Goal: Communication & Community: Answer question/provide support

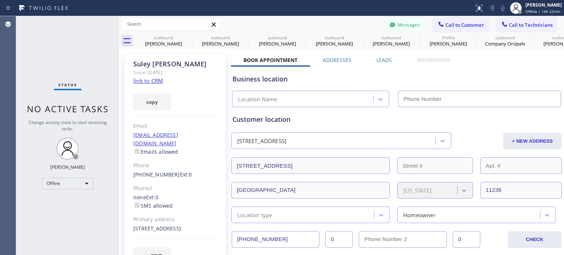
type input "(347) 407-9102"
click at [438, 27] on icon at bounding box center [440, 24] width 7 height 7
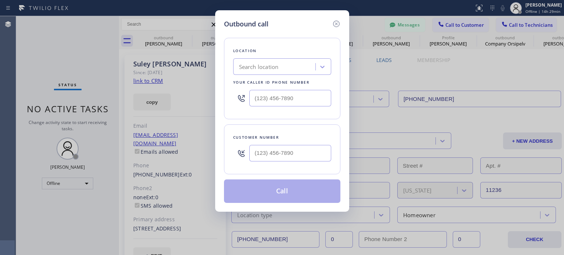
drag, startPoint x: 335, startPoint y: 23, endPoint x: 195, endPoint y: 81, distance: 151.7
click at [333, 23] on icon at bounding box center [336, 23] width 9 height 9
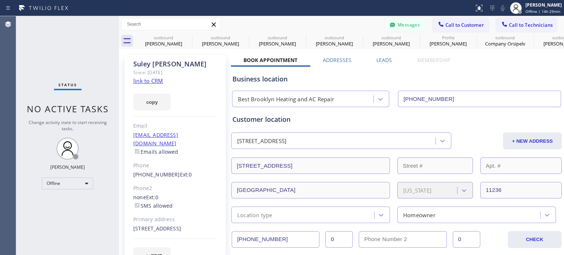
click at [69, 189] on div "Status No active tasks Change activity state to start receiving tasks. Kate May…" at bounding box center [67, 135] width 103 height 239
click at [60, 185] on div "Offline" at bounding box center [67, 184] width 51 height 12
click at [58, 202] on li "Available" at bounding box center [67, 202] width 50 height 9
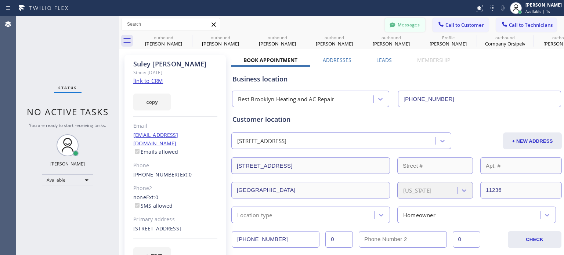
click at [398, 26] on button "Messages" at bounding box center [405, 25] width 40 height 14
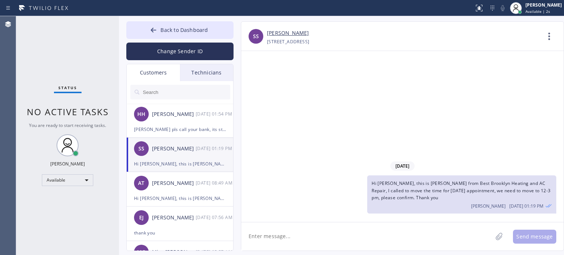
click at [186, 91] on input "text" at bounding box center [186, 92] width 88 height 15
click at [185, 52] on button "Change Sender ID" at bounding box center [179, 52] width 107 height 18
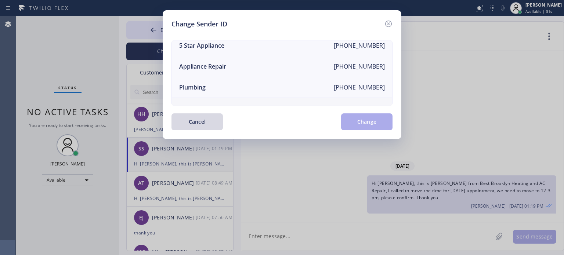
scroll to position [86, 0]
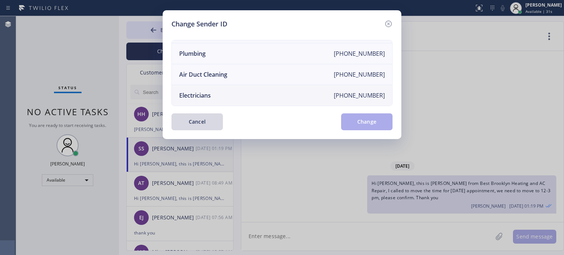
click at [200, 96] on li "Electricians +18005688664" at bounding box center [282, 95] width 220 height 21
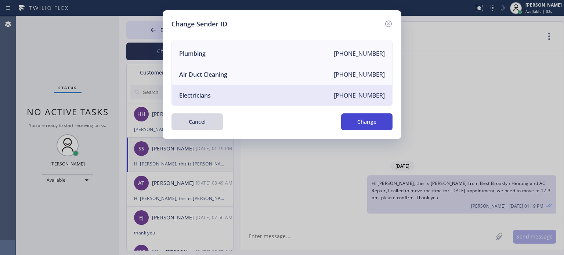
click at [368, 123] on button "Change" at bounding box center [366, 121] width 51 height 17
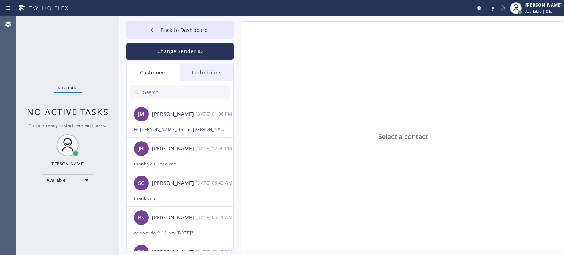
click at [188, 95] on input "text" at bounding box center [186, 92] width 88 height 15
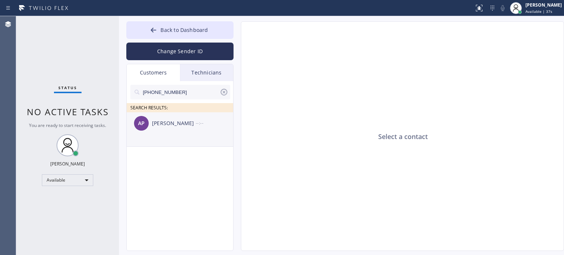
click at [173, 129] on div "AP Angel Perez --:--" at bounding box center [180, 123] width 107 height 22
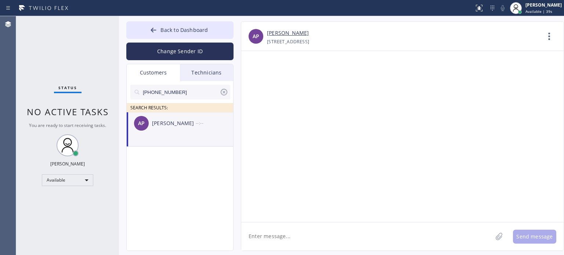
click at [263, 239] on textarea at bounding box center [366, 236] width 251 height 28
paste textarea "Blue Moon Electrical"
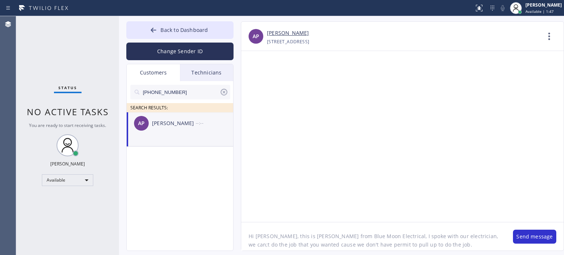
click at [453, 236] on textarea "Hi Angel, this is Kate from Blue Moon Electrical, I spoke with our electrician,…" at bounding box center [373, 236] width 264 height 28
click at [430, 245] on textarea "Hi Angel, this is Kate from Blue Moon Electrical, I spoke with our electrician,…" at bounding box center [373, 236] width 264 height 28
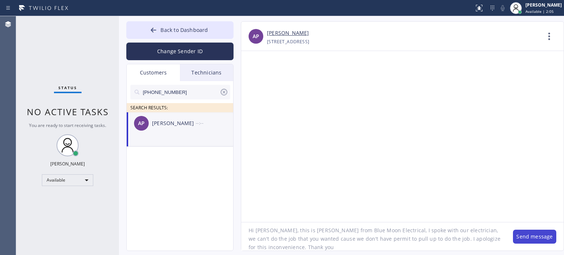
type textarea "Hi [PERSON_NAME], this is [PERSON_NAME] from Blue Moon Electrical, I spoke with…"
click at [536, 236] on button "Send message" at bounding box center [534, 237] width 43 height 14
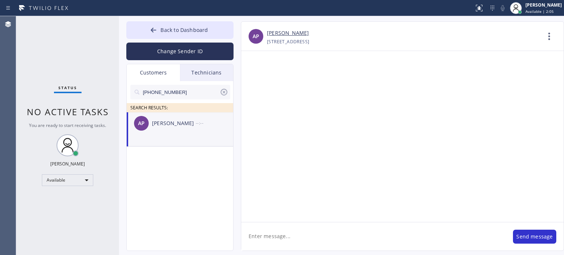
scroll to position [0, 0]
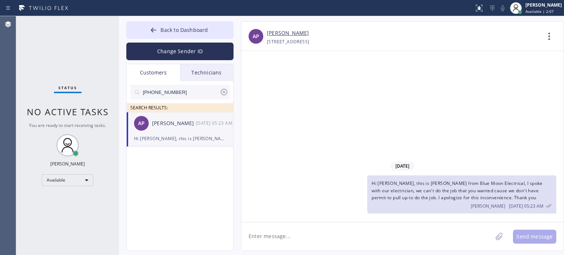
click at [225, 93] on icon at bounding box center [223, 92] width 9 height 9
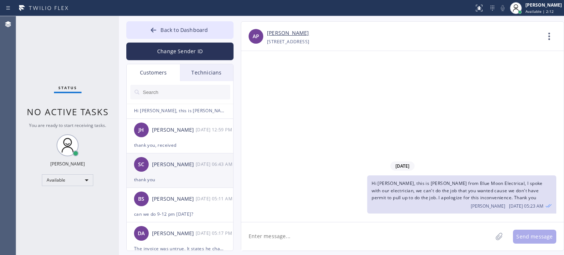
scroll to position [147, 0]
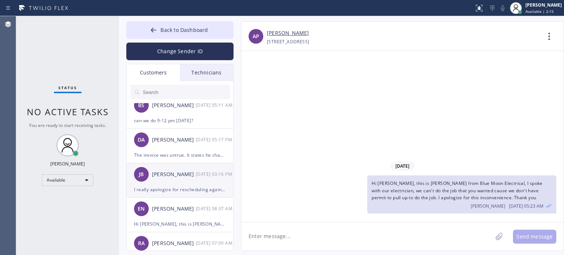
click at [173, 189] on div "I really apologize for rescheduling again the appointment." at bounding box center [180, 189] width 92 height 8
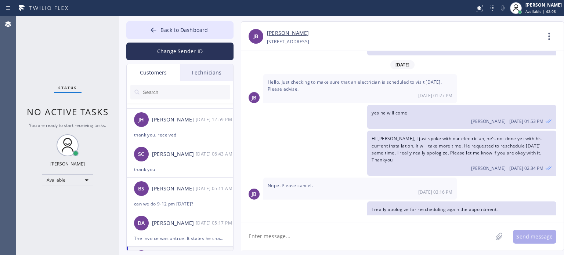
scroll to position [0, 0]
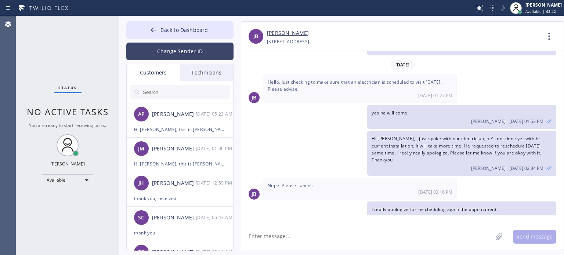
click at [200, 47] on button "Change Sender ID" at bounding box center [179, 52] width 107 height 18
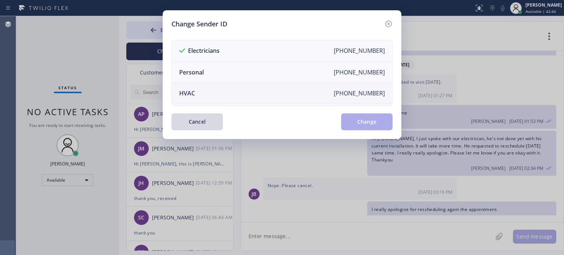
click at [216, 94] on li "HVAC +18559994417" at bounding box center [282, 93] width 220 height 21
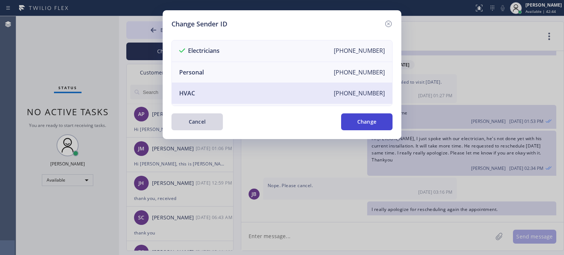
click at [350, 123] on button "Change" at bounding box center [366, 121] width 51 height 17
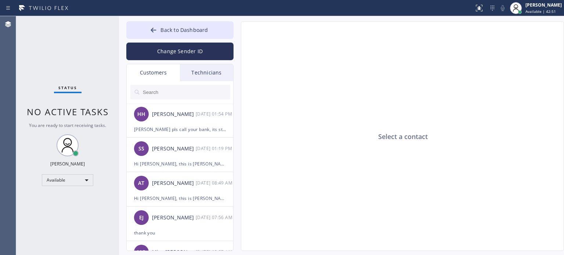
click at [178, 95] on input "text" at bounding box center [186, 92] width 88 height 15
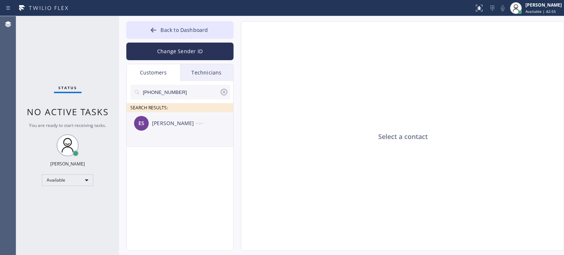
click at [185, 122] on div "[PERSON_NAME]" at bounding box center [174, 123] width 44 height 8
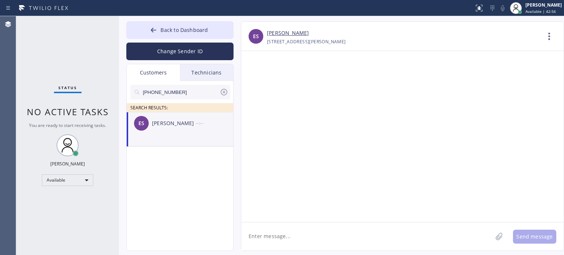
click at [295, 231] on textarea at bounding box center [366, 236] width 251 height 28
type textarea "Hi Erika, this is Kate from"
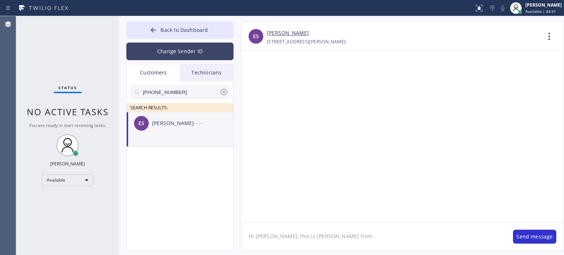
click at [149, 46] on button "Change Sender ID" at bounding box center [179, 52] width 107 height 18
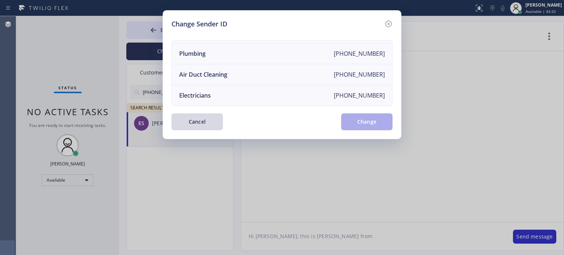
scroll to position [86, 0]
click at [195, 91] on div "Electricians" at bounding box center [195, 95] width 32 height 8
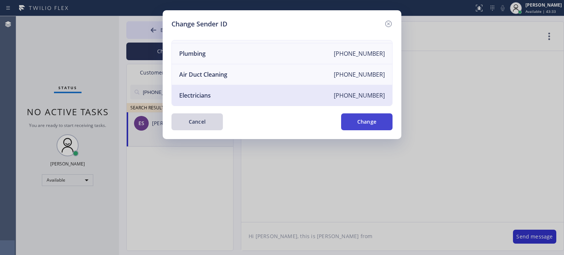
click at [363, 123] on button "Change" at bounding box center [366, 121] width 51 height 17
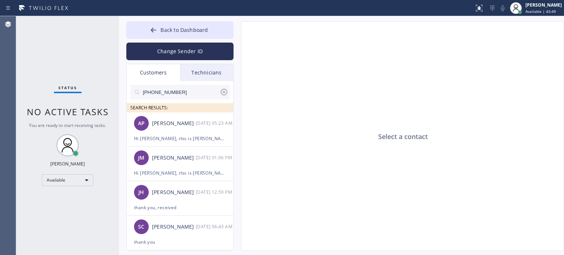
click at [169, 90] on input "(908) 456-3539" at bounding box center [180, 92] width 77 height 15
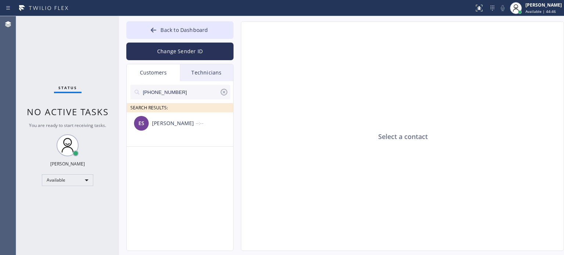
type input "(908) 456-3539"
click at [172, 124] on div "[PERSON_NAME]" at bounding box center [174, 123] width 44 height 8
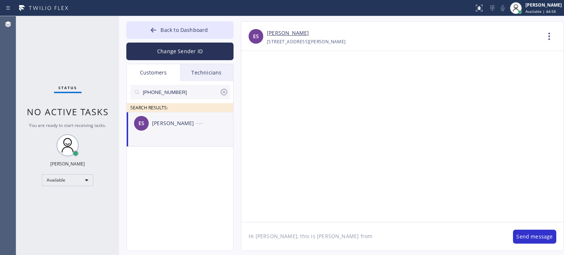
click at [270, 232] on textarea "Hi Erika, this is Kate from" at bounding box center [373, 236] width 264 height 28
click at [346, 244] on textarea "Hi Erika, this is Kate from" at bounding box center [373, 236] width 264 height 28
click at [271, 245] on textarea "Hi Erika, this is Kate from 5 Star Electric, we tried calling you yesterday but…" at bounding box center [373, 236] width 264 height 28
click at [334, 243] on textarea "Hi Erika, this is Kate from 5 Star Electric, we tried calling you yesterday but…" at bounding box center [373, 236] width 264 height 28
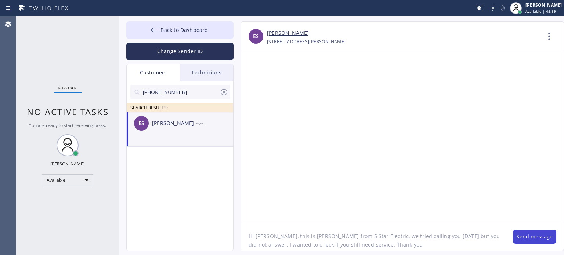
type textarea "Hi [PERSON_NAME], this is [PERSON_NAME] from 5 Star Electric, we tried calling …"
click at [526, 242] on button "Send message" at bounding box center [534, 237] width 43 height 14
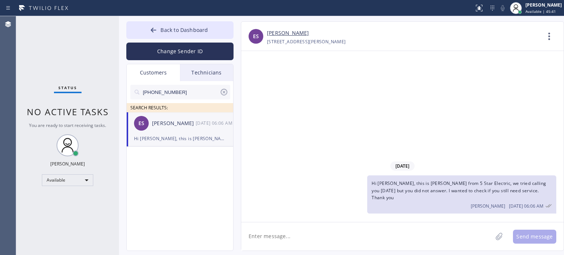
click at [224, 95] on icon at bounding box center [223, 92] width 9 height 9
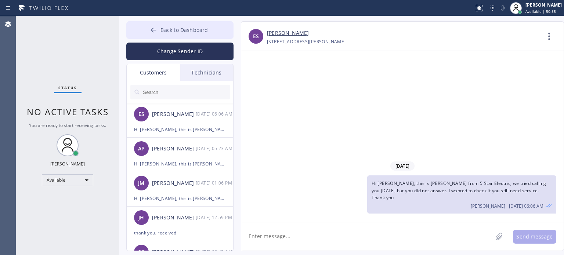
click at [162, 31] on span "Back to Dashboard" at bounding box center [183, 29] width 47 height 7
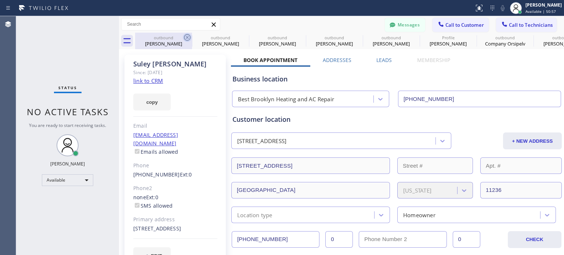
click at [188, 36] on icon at bounding box center [187, 37] width 9 height 9
click at [0, 0] on icon at bounding box center [0, 0] width 0 height 0
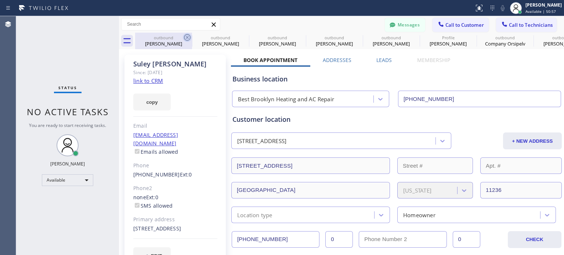
click at [0, 0] on icon at bounding box center [0, 0] width 0 height 0
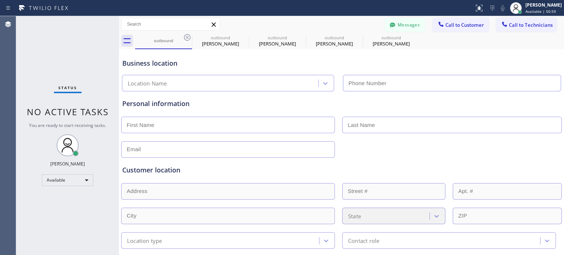
click at [188, 36] on icon at bounding box center [187, 37] width 9 height 9
type input "[PHONE_NUMBER]"
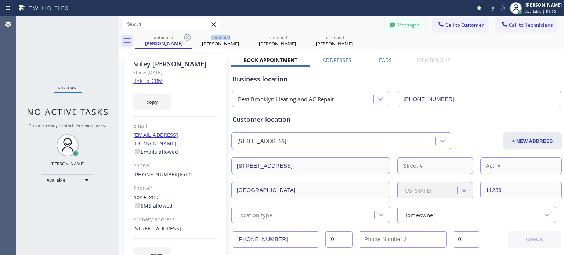
click at [188, 36] on icon at bounding box center [187, 37] width 9 height 9
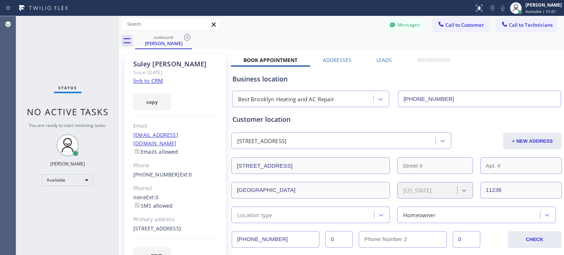
click at [188, 36] on icon at bounding box center [187, 37] width 9 height 9
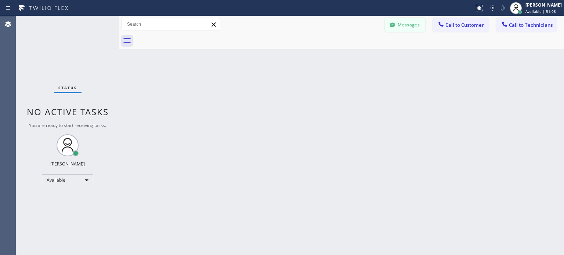
click at [401, 18] on button "Messages" at bounding box center [405, 25] width 40 height 14
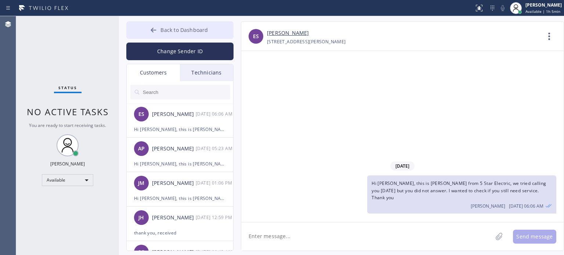
click at [153, 29] on icon at bounding box center [153, 29] width 7 height 7
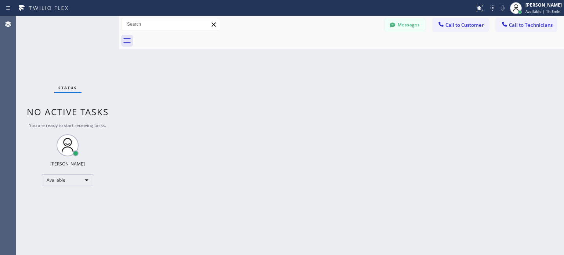
click at [409, 26] on button "Messages" at bounding box center [405, 25] width 40 height 14
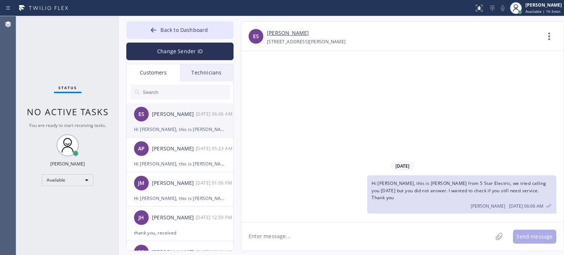
click at [170, 133] on div "Hi [PERSON_NAME], this is [PERSON_NAME] from 5 Star Electric, we tried calling …" at bounding box center [180, 129] width 92 height 8
click at [284, 242] on textarea at bounding box center [366, 236] width 251 height 28
click at [170, 27] on span "Back to Dashboard" at bounding box center [183, 29] width 47 height 7
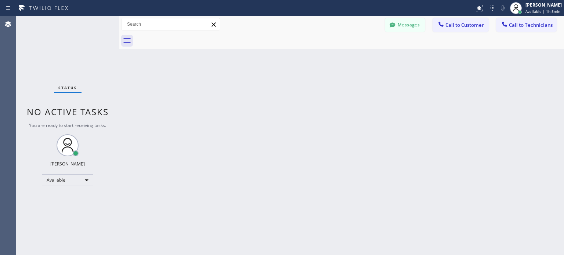
click at [452, 111] on div "Back to Dashboard Change Sender ID Customers Technicians ES [PERSON_NAME] [DATE…" at bounding box center [341, 135] width 445 height 239
click at [399, 28] on button "Messages" at bounding box center [405, 25] width 40 height 14
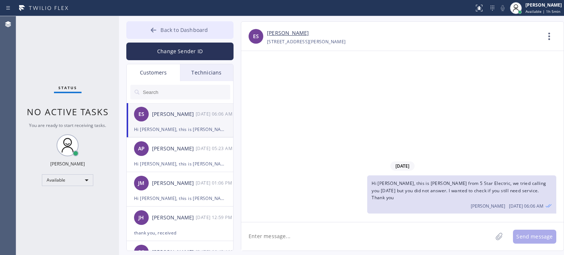
click at [195, 33] on span "Back to Dashboard" at bounding box center [183, 29] width 47 height 7
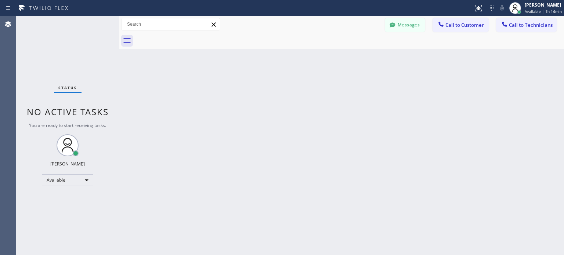
click at [373, 81] on div "Back to Dashboard Change Sender ID Customers Technicians ES [PERSON_NAME] [DATE…" at bounding box center [341, 135] width 445 height 239
click at [373, 82] on div "Back to Dashboard Change Sender ID Customers Technicians ES [PERSON_NAME] [DATE…" at bounding box center [341, 135] width 445 height 239
click at [401, 105] on div "Back to Dashboard Change Sender ID Customers Technicians ES [PERSON_NAME] [DATE…" at bounding box center [341, 135] width 445 height 239
click at [343, 44] on div at bounding box center [349, 41] width 429 height 17
click at [296, 66] on div "Back to Dashboard Change Sender ID Customers Technicians ES [PERSON_NAME] [DATE…" at bounding box center [341, 135] width 445 height 239
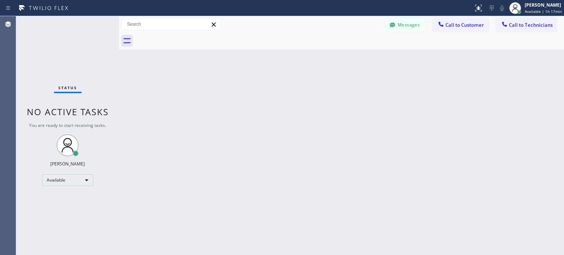
drag, startPoint x: 412, startPoint y: 95, endPoint x: 360, endPoint y: 72, distance: 56.9
click at [412, 95] on div "Back to Dashboard Change Sender ID Customers Technicians ES [PERSON_NAME] [DATE…" at bounding box center [341, 135] width 445 height 239
click at [514, 23] on span "Call to Technicians" at bounding box center [531, 25] width 44 height 7
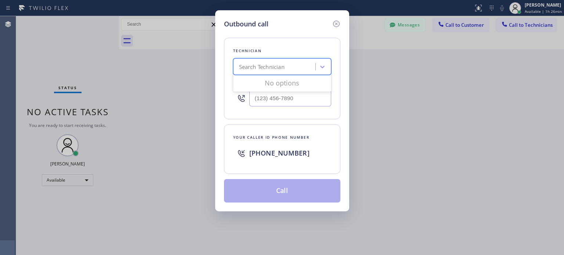
click at [287, 66] on div "Search Technician" at bounding box center [275, 67] width 80 height 13
type input "paul"
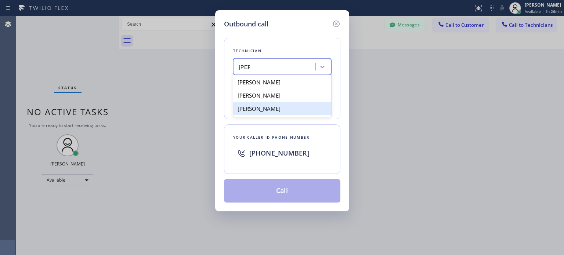
click at [295, 107] on div "Paul John Ermides" at bounding box center [282, 108] width 98 height 13
type input "(908) 489-6030"
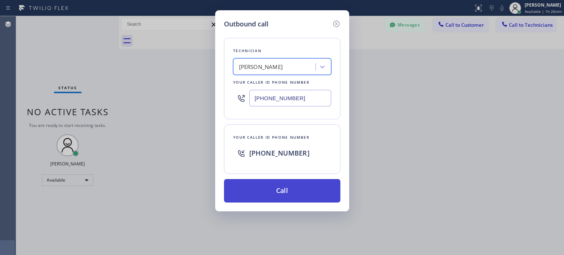
click at [280, 191] on button "Call" at bounding box center [282, 190] width 116 height 23
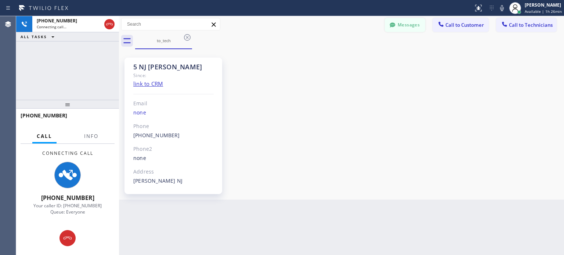
click at [397, 27] on button "Messages" at bounding box center [405, 25] width 40 height 14
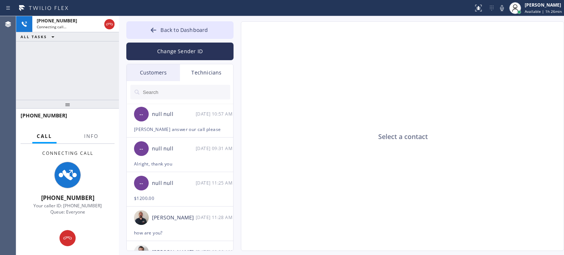
click at [152, 76] on div "Customers" at bounding box center [153, 72] width 53 height 17
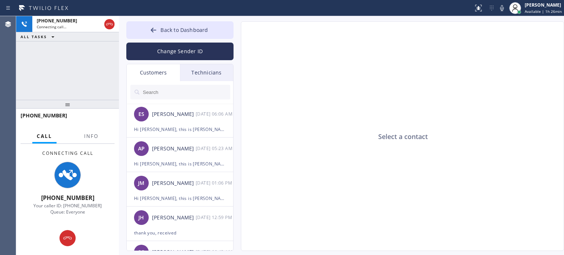
click at [409, 75] on div "Select a contact" at bounding box center [402, 137] width 323 height 230
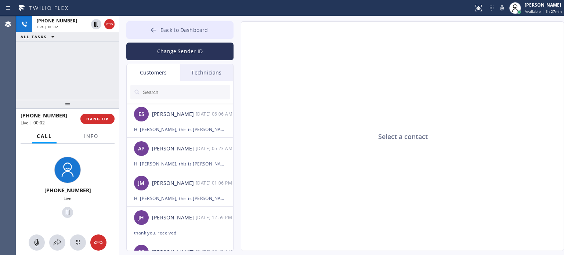
click at [146, 29] on button "Back to Dashboard" at bounding box center [179, 30] width 107 height 18
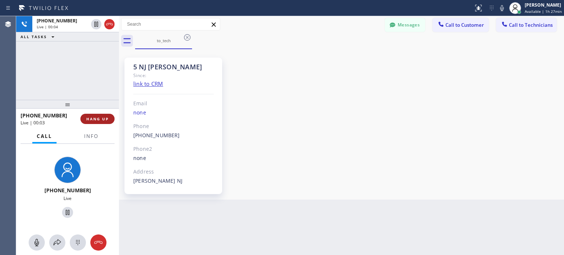
click at [98, 121] on span "HANG UP" at bounding box center [97, 118] width 22 height 5
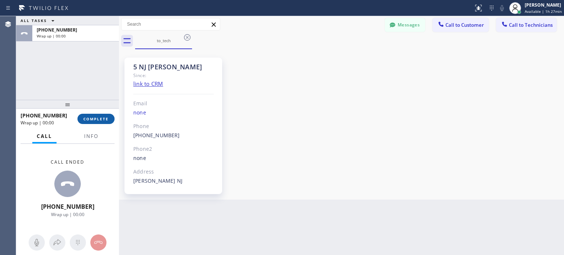
click at [98, 121] on span "COMPLETE" at bounding box center [95, 118] width 25 height 5
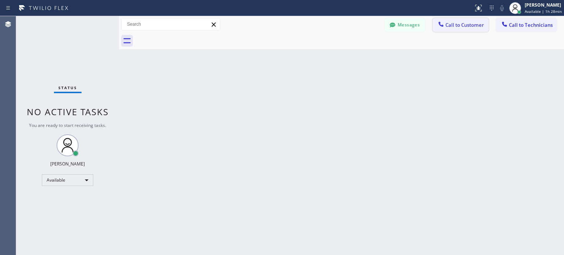
click at [450, 28] on span "Call to Customer" at bounding box center [464, 25] width 39 height 7
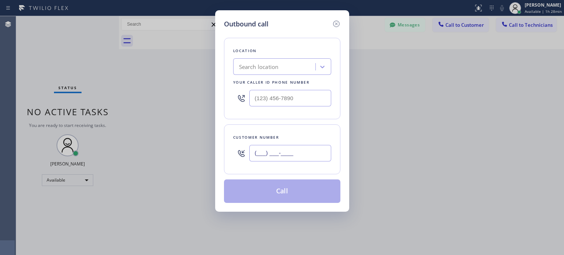
click at [305, 150] on input "(___) ___-____" at bounding box center [290, 153] width 82 height 17
paste input "862) 703-6439"
type input "[PHONE_NUMBER]"
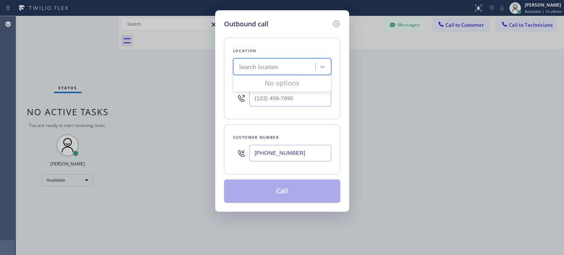
click at [266, 69] on div "Search location" at bounding box center [259, 67] width 40 height 8
paste input "East Coast Electric Inc"
type input "East Coast Electric Inc"
click at [273, 82] on div "East Coast Electric Inc" at bounding box center [282, 82] width 98 height 13
type input "[PHONE_NUMBER]"
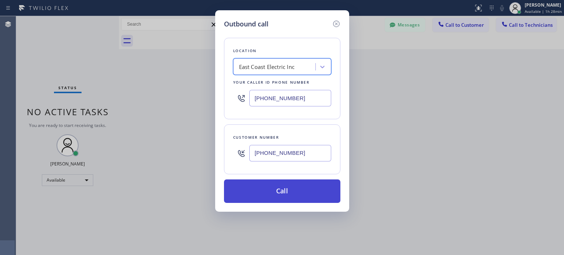
click at [284, 193] on button "Call" at bounding box center [282, 190] width 116 height 23
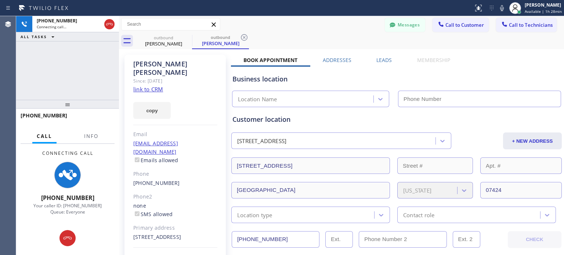
type input "[PHONE_NUMBER]"
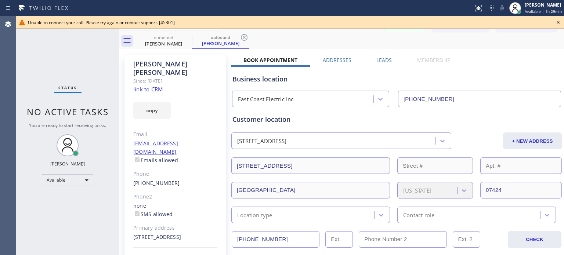
click at [559, 23] on icon at bounding box center [557, 22] width 9 height 9
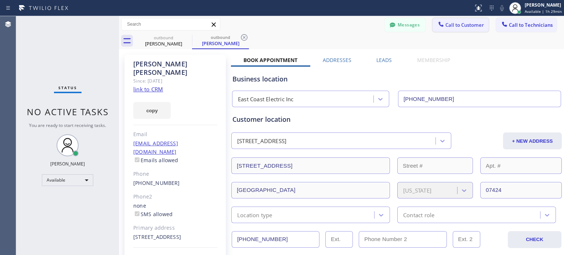
click at [445, 24] on span "Call to Customer" at bounding box center [464, 25] width 39 height 7
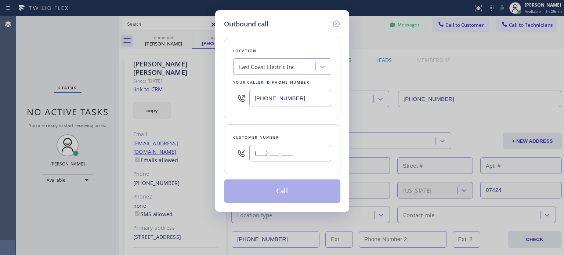
click at [275, 157] on input "(___) ___-____" at bounding box center [290, 153] width 82 height 17
paste input "862) 703-6439"
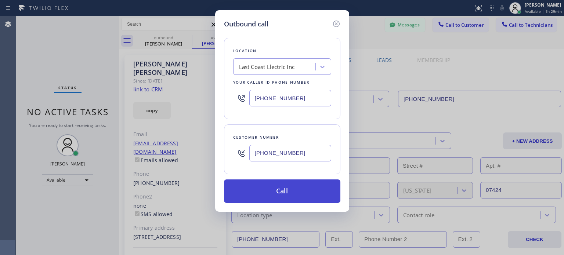
type input "[PHONE_NUMBER]"
click at [261, 186] on button "Call" at bounding box center [282, 190] width 116 height 23
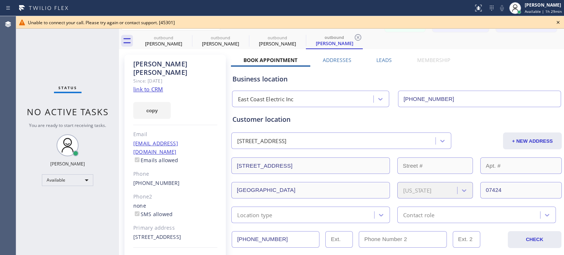
type input "[PHONE_NUMBER]"
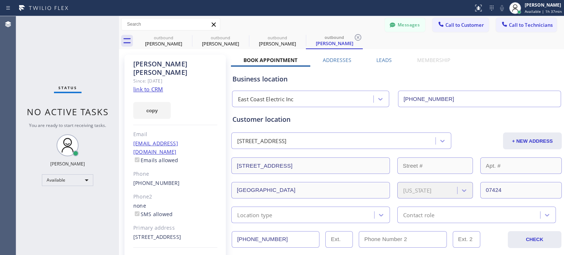
type input "[PHONE_NUMBER]"
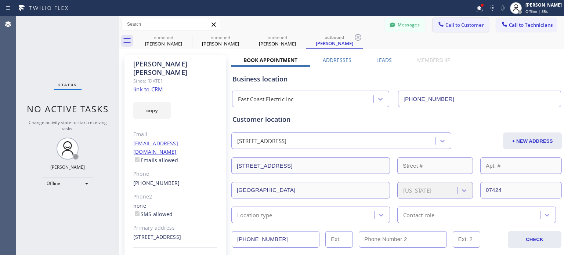
click at [445, 25] on span "Call to Customer" at bounding box center [464, 25] width 39 height 7
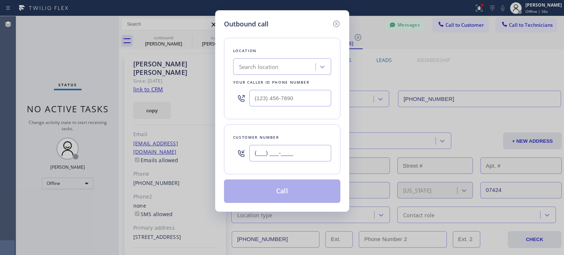
click at [280, 154] on input "(___) ___-____" at bounding box center [290, 153] width 82 height 17
paste input "917) 957-2100"
type input "[PHONE_NUMBER]"
click at [254, 66] on div "Search location" at bounding box center [259, 67] width 40 height 8
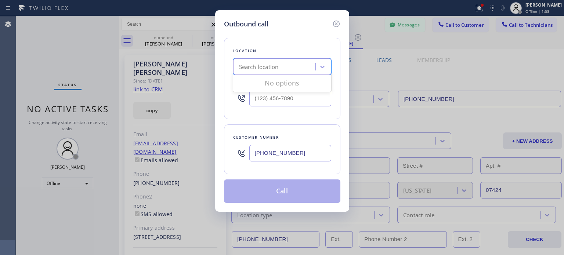
paste input "Best [US_STATE] HVAC Repai"
type input "Best [US_STATE] HVAC Repai"
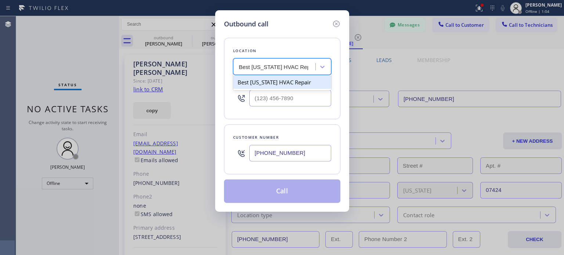
click at [266, 82] on div "Best [US_STATE] HVAC Repair" at bounding box center [282, 82] width 98 height 13
type input "[PHONE_NUMBER]"
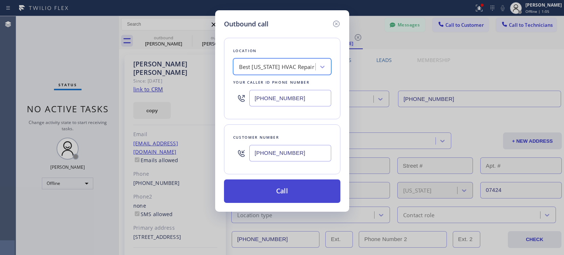
click at [288, 190] on button "Call" at bounding box center [282, 190] width 116 height 23
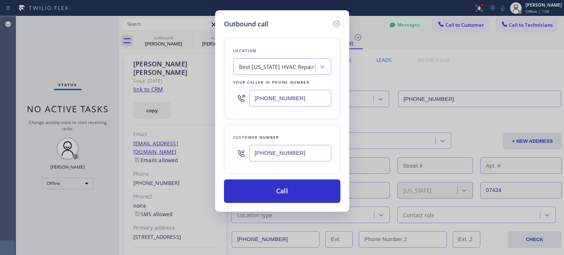
click at [279, 153] on input "[PHONE_NUMBER]" at bounding box center [290, 153] width 82 height 17
click at [335, 22] on icon at bounding box center [336, 23] width 9 height 9
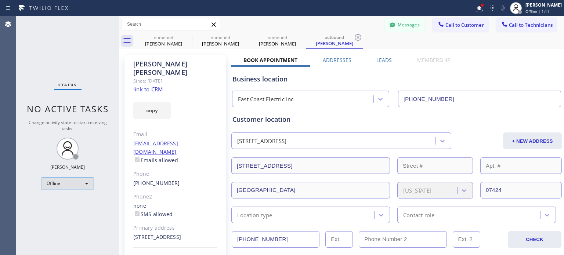
click at [66, 185] on div "Offline" at bounding box center [67, 184] width 51 height 12
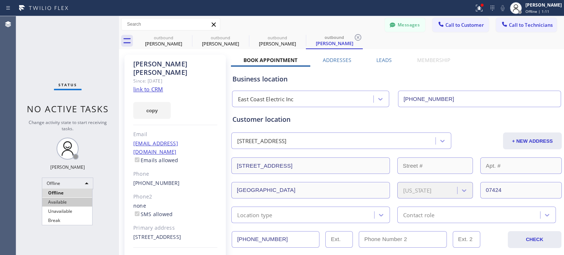
click at [68, 200] on li "Available" at bounding box center [67, 202] width 50 height 9
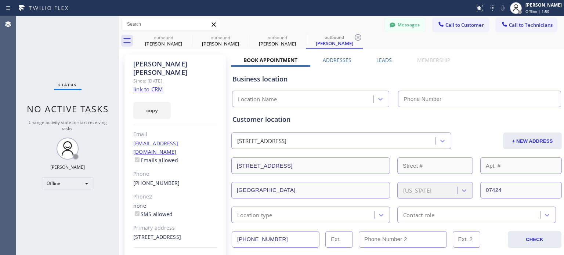
type input "[PHONE_NUMBER]"
click at [438, 68] on div "Business location East Coast Electric Inc [PHONE_NUMBER]" at bounding box center [396, 87] width 331 height 40
click at [418, 23] on button "Messages" at bounding box center [405, 25] width 40 height 14
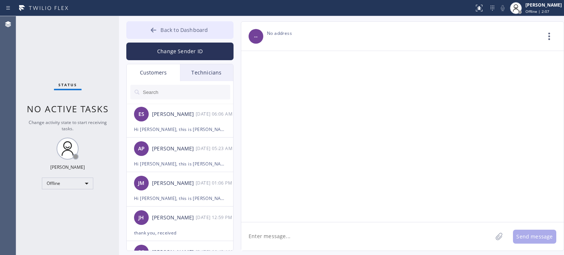
click at [138, 33] on button "Back to Dashboard" at bounding box center [179, 30] width 107 height 18
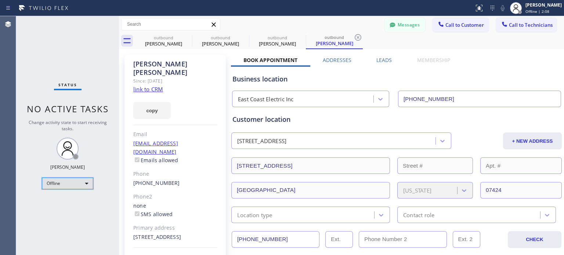
click at [59, 183] on div "Offline" at bounding box center [67, 184] width 51 height 12
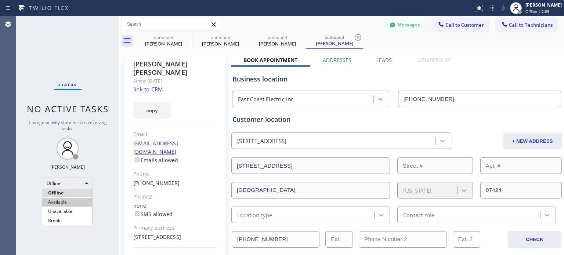
click at [61, 201] on li "Available" at bounding box center [67, 202] width 50 height 9
click at [446, 24] on span "Call to Customer" at bounding box center [464, 25] width 39 height 7
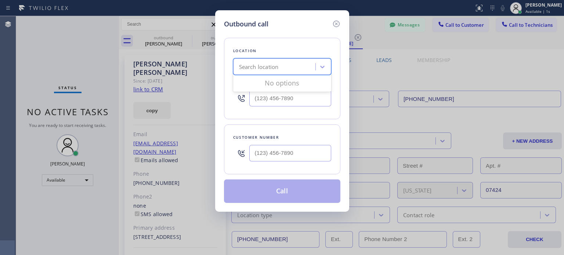
click at [273, 66] on div "Search location" at bounding box center [259, 67] width 40 height 8
paste input "[PHONE_NUMBER]"
type input "[PHONE_NUMBER]"
click at [270, 156] on input "(___) ___-____" at bounding box center [290, 153] width 82 height 17
paste input "917) 957-2100"
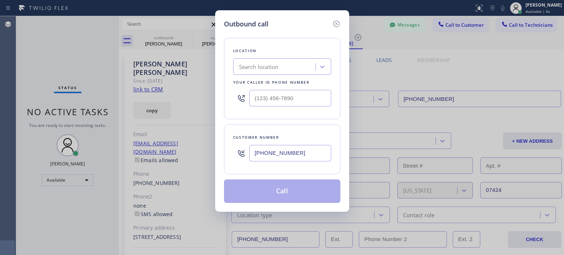
type input "[PHONE_NUMBER]"
click at [269, 68] on div "Search location" at bounding box center [259, 67] width 40 height 8
paste input "Best [US_STATE] HVAC Repai"
type input "Best [US_STATE] HVAC Repai"
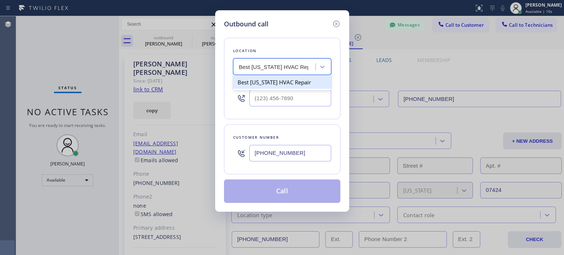
click at [272, 79] on div "Best [US_STATE] HVAC Repair" at bounding box center [282, 82] width 98 height 13
type input "[PHONE_NUMBER]"
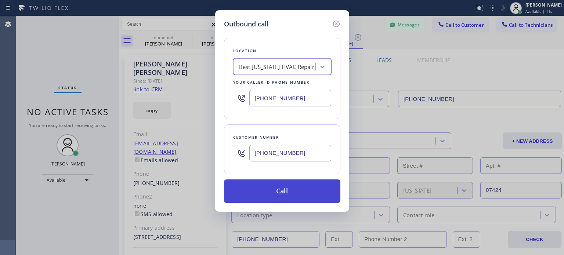
click at [284, 196] on button "Call" at bounding box center [282, 190] width 116 height 23
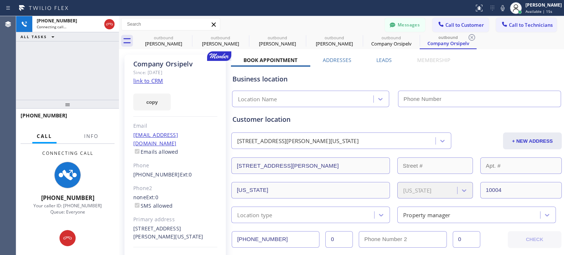
type input "[PHONE_NUMBER]"
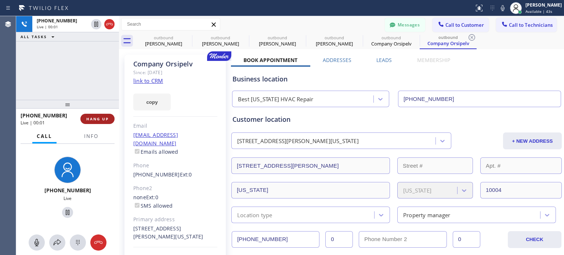
click at [100, 123] on button "HANG UP" at bounding box center [97, 119] width 34 height 10
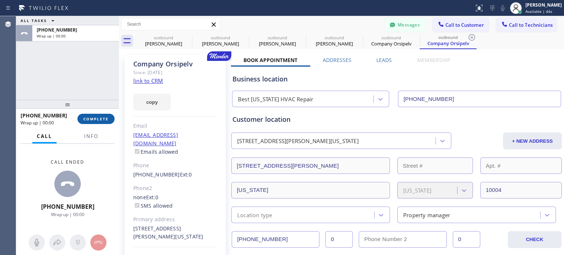
click at [97, 121] on span "COMPLETE" at bounding box center [95, 118] width 25 height 5
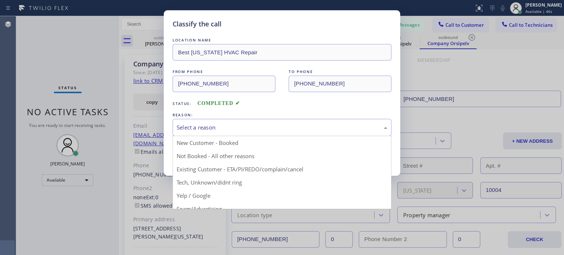
click at [233, 134] on div "Select a reason" at bounding box center [282, 127] width 219 height 17
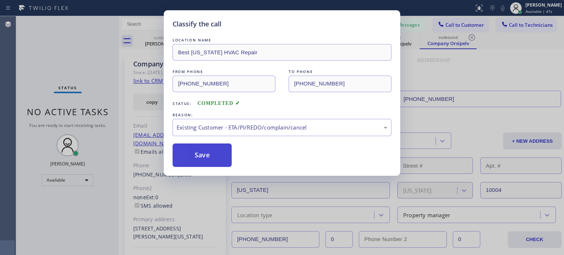
click at [208, 162] on button "Save" at bounding box center [202, 155] width 59 height 23
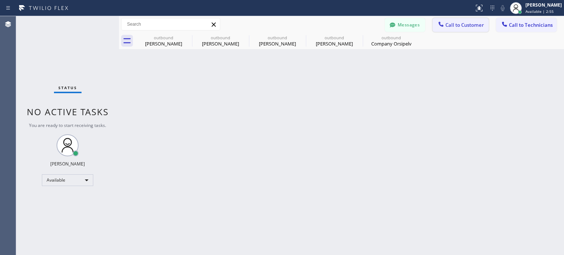
click at [440, 21] on icon at bounding box center [440, 24] width 7 height 7
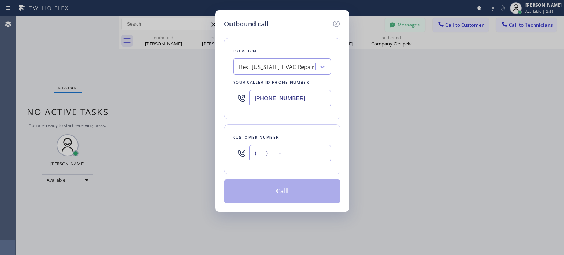
click at [298, 152] on input "(___) ___-____" at bounding box center [290, 153] width 82 height 17
paste input "917) 306-0668"
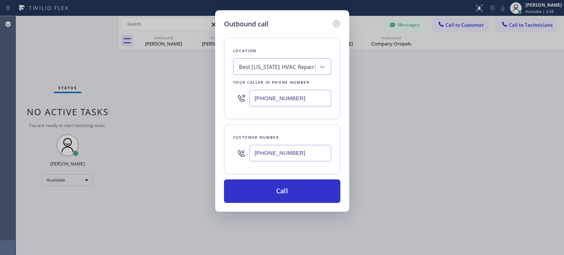
type input "[PHONE_NUMBER]"
click at [257, 98] on input "[PHONE_NUMBER]" at bounding box center [290, 98] width 82 height 17
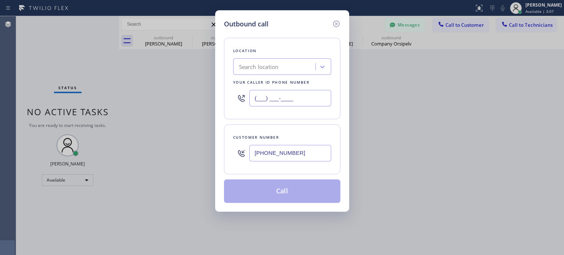
type input "(___) ___-____"
click at [255, 70] on div "Search location" at bounding box center [259, 67] width 40 height 8
paste input "Best Brooklyn Heating and AC Repair"
type input "Best Brooklyn Heating and AC Repair"
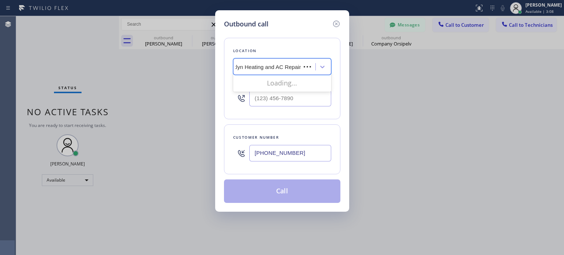
scroll to position [0, 19]
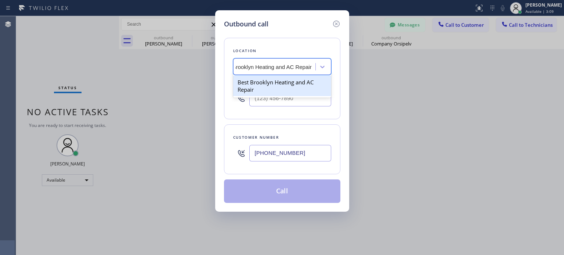
click at [263, 83] on div "Best Brooklyn Heating and AC Repair" at bounding box center [282, 86] width 98 height 21
type input "[PHONE_NUMBER]"
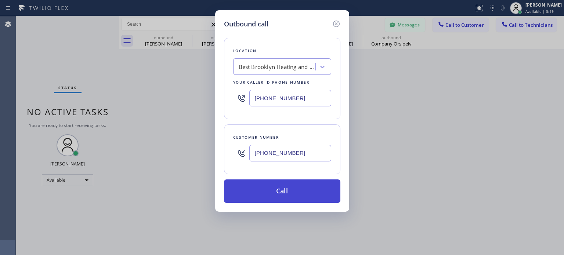
click at [285, 195] on button "Call" at bounding box center [282, 190] width 116 height 23
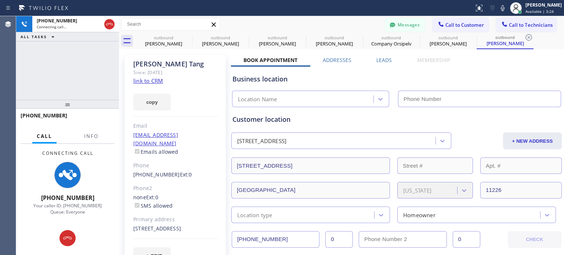
type input "[PHONE_NUMBER]"
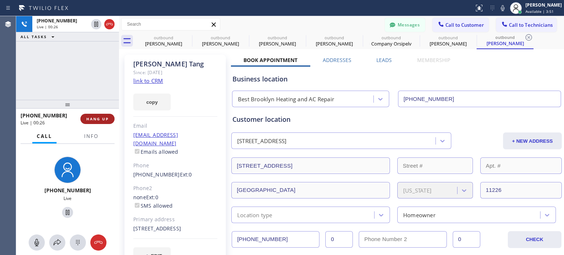
click at [95, 117] on span "HANG UP" at bounding box center [97, 118] width 22 height 5
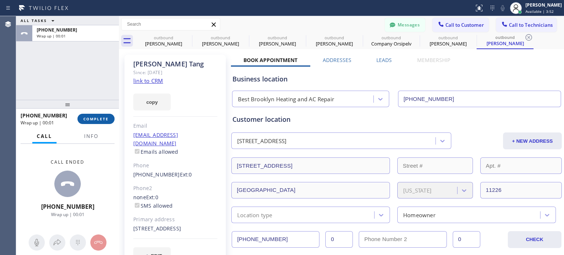
click at [95, 117] on span "COMPLETE" at bounding box center [95, 118] width 25 height 5
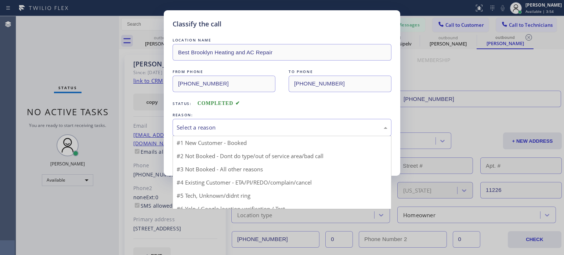
click at [200, 127] on div "Select a reason" at bounding box center [282, 127] width 211 height 8
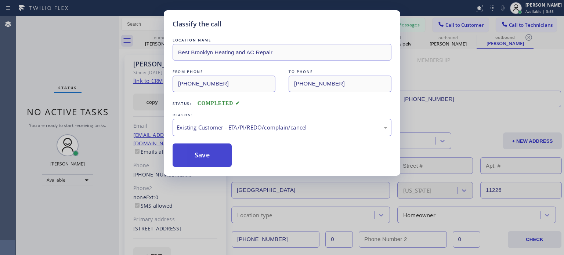
click at [207, 157] on button "Save" at bounding box center [202, 155] width 59 height 23
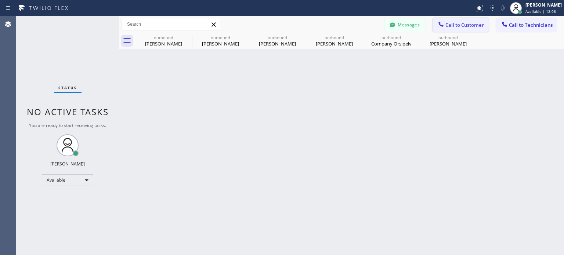
click at [451, 23] on span "Call to Customer" at bounding box center [464, 25] width 39 height 7
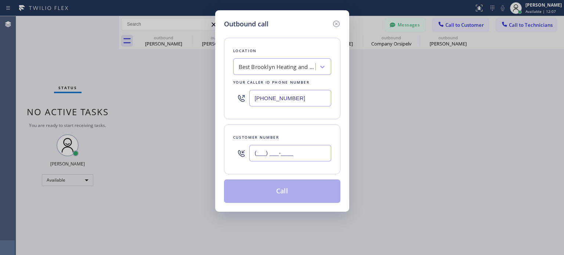
click at [289, 159] on input "(___) ___-____" at bounding box center [290, 153] width 82 height 17
paste input "609) 240-9284"
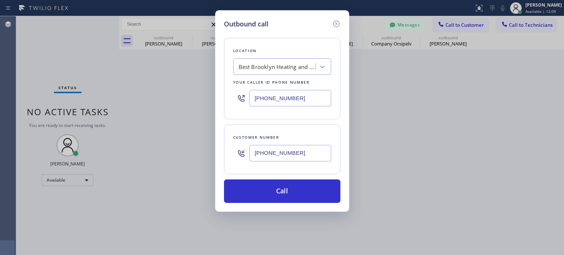
type input "[PHONE_NUMBER]"
click at [269, 97] on input "[PHONE_NUMBER]" at bounding box center [290, 98] width 82 height 17
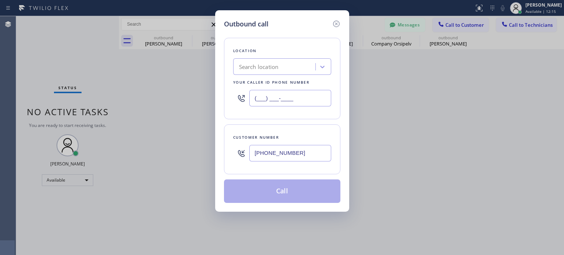
type input "(___) ___-____"
click at [257, 65] on div "Search location" at bounding box center [259, 67] width 40 height 8
paste input "R T Tech Electric Co Inc"
type input "R T Tech Electric Co Inc"
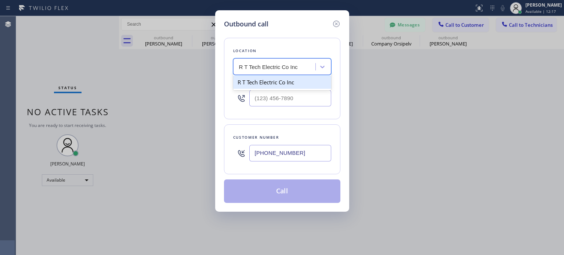
click at [261, 83] on div "R T Tech Electric Co Inc" at bounding box center [282, 82] width 98 height 13
type input "[PHONE_NUMBER]"
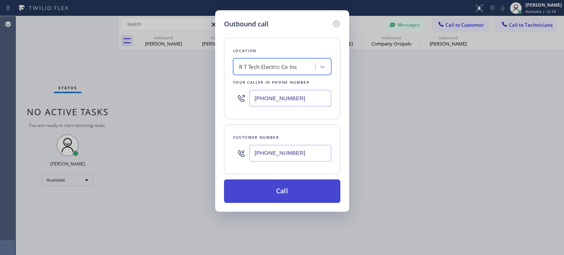
click at [278, 193] on button "Call" at bounding box center [282, 190] width 116 height 23
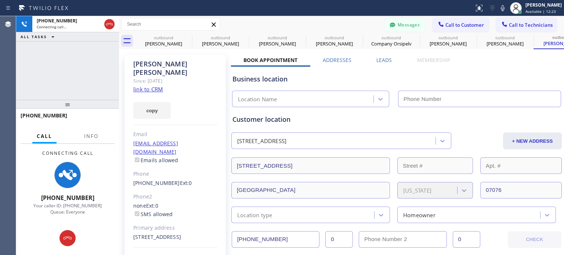
type input "[PHONE_NUMBER]"
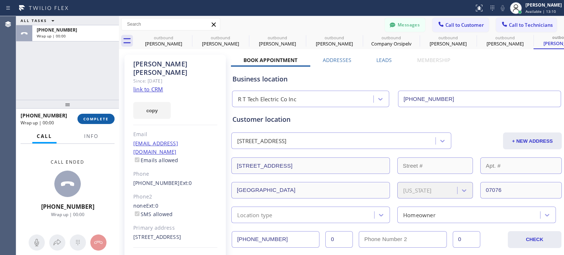
click at [106, 120] on span "COMPLETE" at bounding box center [95, 118] width 25 height 5
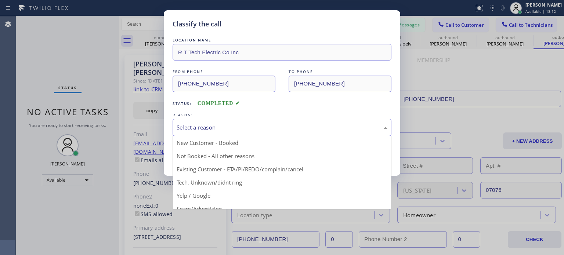
click at [274, 125] on div "Select a reason" at bounding box center [282, 127] width 211 height 8
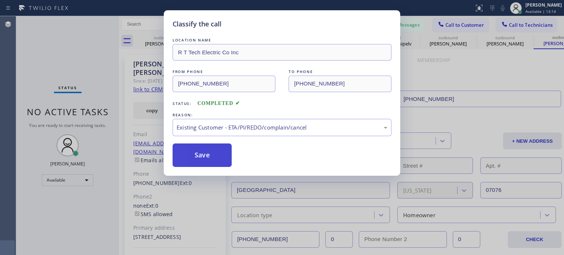
click at [226, 156] on button "Save" at bounding box center [202, 155] width 59 height 23
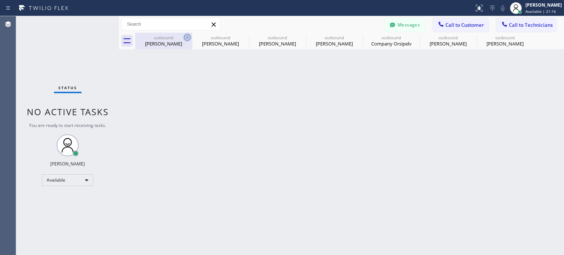
click at [188, 37] on icon at bounding box center [187, 37] width 9 height 9
click at [0, 0] on icon at bounding box center [0, 0] width 0 height 0
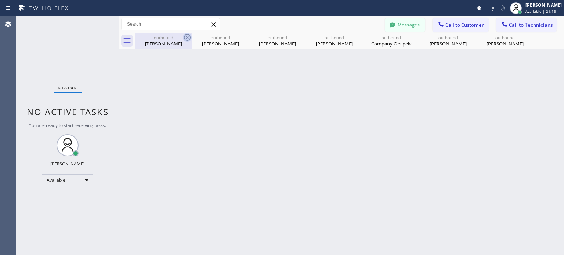
click at [0, 0] on icon at bounding box center [0, 0] width 0 height 0
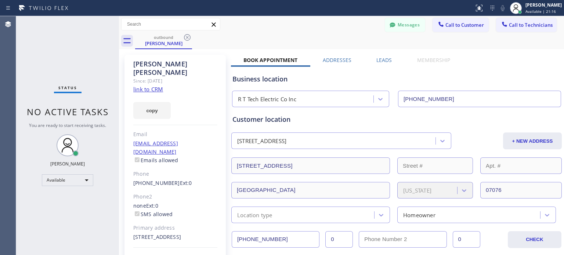
click at [188, 37] on icon at bounding box center [187, 37] width 9 height 9
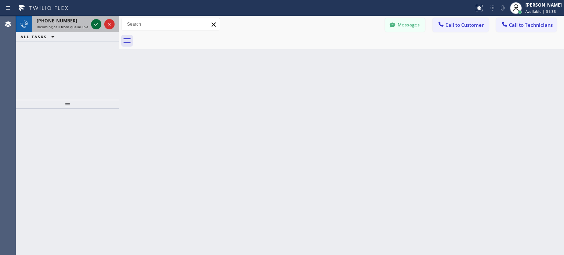
click at [97, 25] on icon at bounding box center [96, 24] width 9 height 9
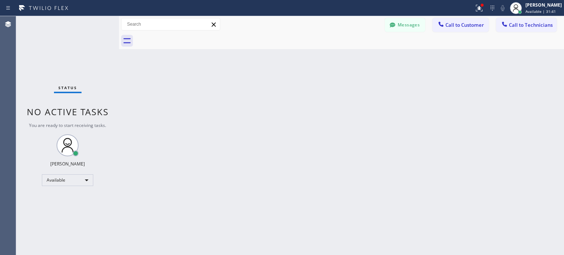
click at [446, 102] on div "Back to Dashboard Change Sender ID Customers Technicians ES [PERSON_NAME] [DATE…" at bounding box center [341, 135] width 445 height 239
click at [396, 23] on icon at bounding box center [392, 24] width 7 height 7
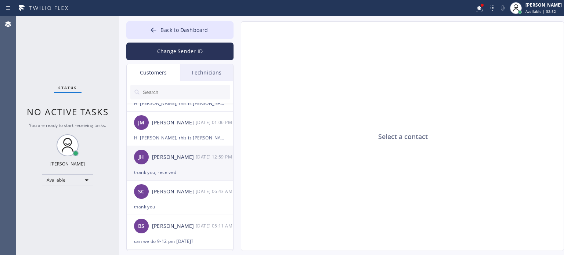
scroll to position [73, 0]
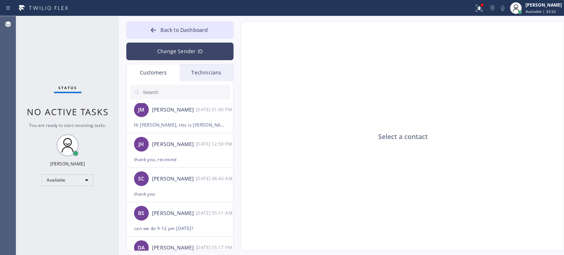
click at [169, 54] on button "Change Sender ID" at bounding box center [179, 52] width 107 height 18
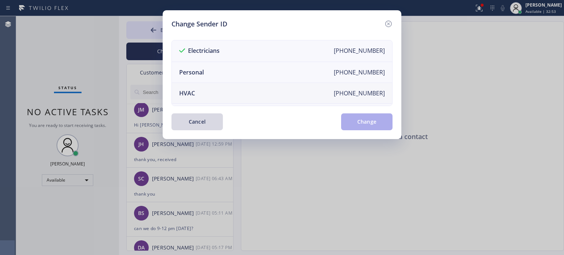
click at [192, 95] on div "HVAC" at bounding box center [187, 93] width 16 height 8
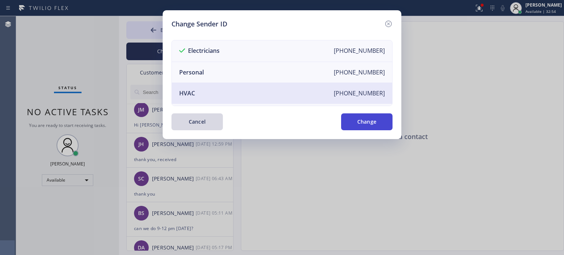
click at [371, 123] on button "Change" at bounding box center [366, 121] width 51 height 17
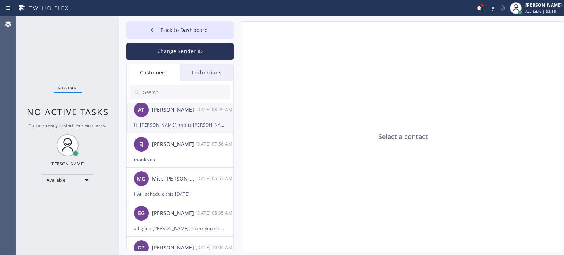
click at [177, 124] on div "Hi [PERSON_NAME], this is [PERSON_NAME] from Best Brooklyn Heating and AC Repai…" at bounding box center [180, 125] width 92 height 8
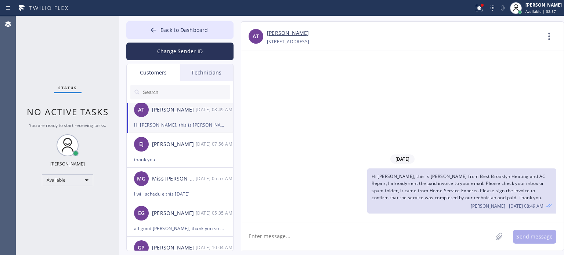
click at [279, 237] on textarea at bounding box center [366, 236] width 251 height 28
type textarea "Hi [PERSON_NAME], I wanted to move the time [DATE] instead of 3-6 pm, it will b…"
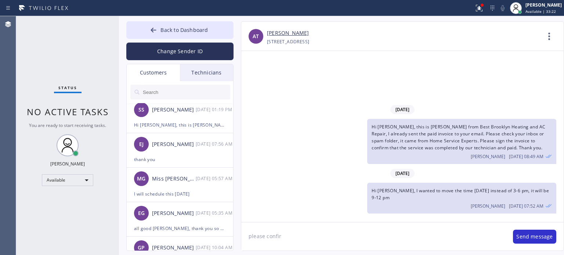
type textarea "please confirm"
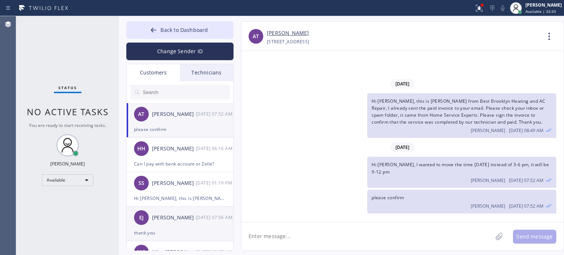
scroll to position [110, 0]
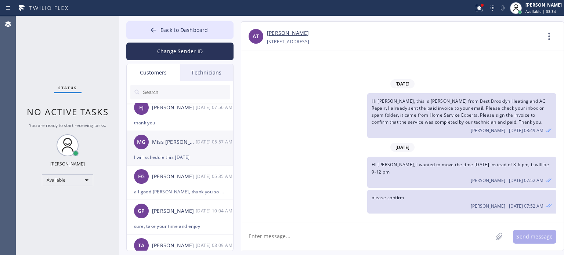
click at [173, 150] on div "MG Miss [PERSON_NAME] [DATE] 05:57 AM" at bounding box center [180, 142] width 107 height 22
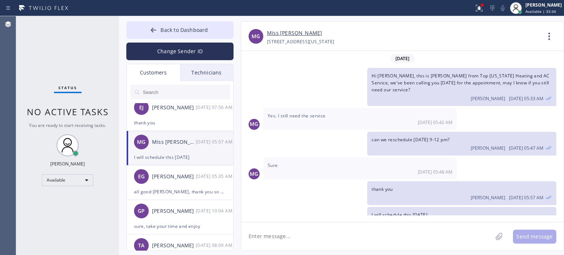
scroll to position [15, 0]
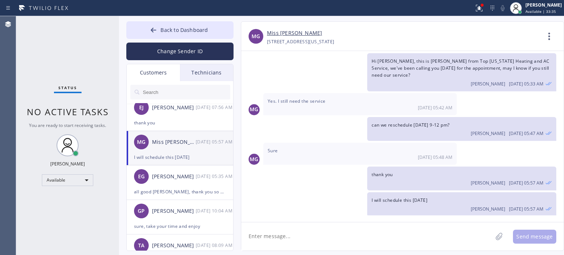
drag, startPoint x: 285, startPoint y: 234, endPoint x: 285, endPoint y: 229, distance: 4.4
click at [286, 234] on textarea at bounding box center [366, 236] width 251 height 28
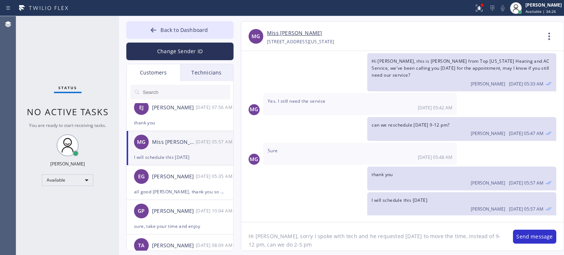
type textarea "Hi [PERSON_NAME], sorry I spoke with tech and he requested [DATE] to move the t…"
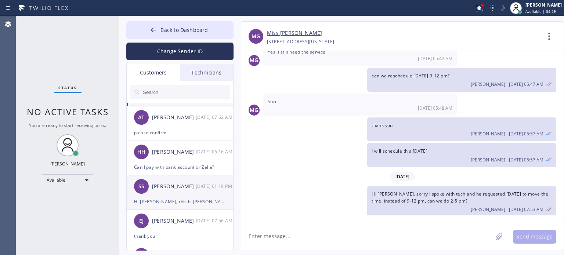
scroll to position [0, 0]
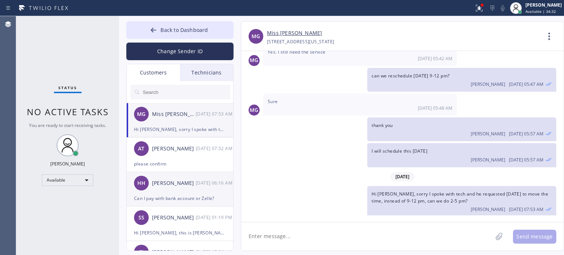
click at [176, 199] on div "Can I pay with bank account or Zelle?" at bounding box center [180, 198] width 92 height 8
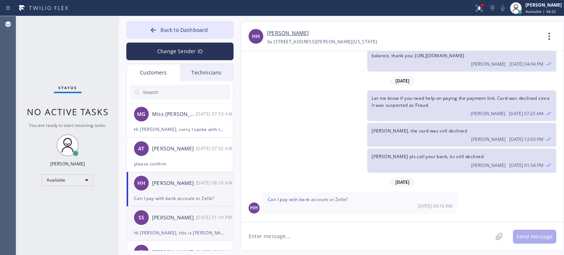
scroll to position [46, 0]
click at [262, 235] on textarea at bounding box center [366, 236] width 251 height 28
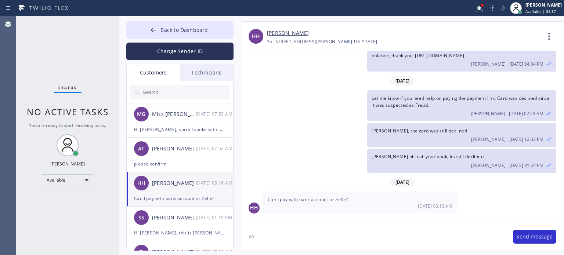
type textarea "y"
type textarea "you can pay thru check and send it to our billing address"
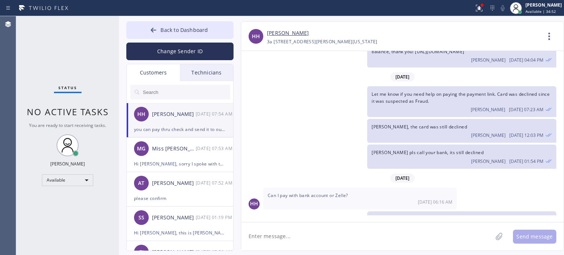
scroll to position [71, 0]
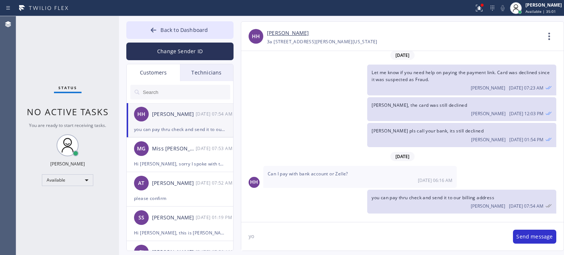
type textarea "y"
type textarea "we only accept card or check"
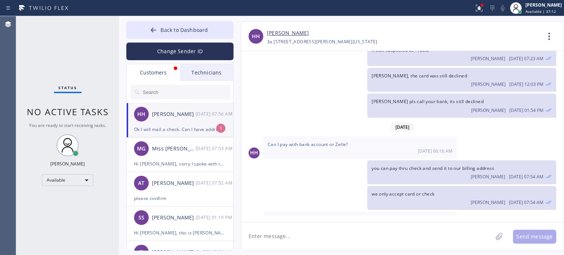
scroll to position [120, 0]
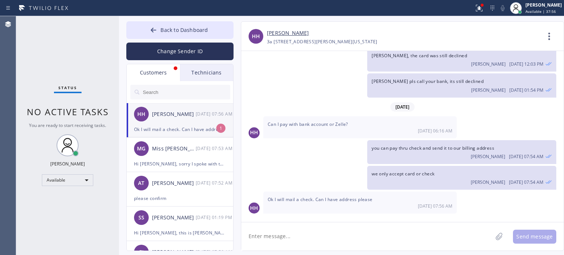
click at [180, 127] on div "Ok I will mail a check. Can I have address please" at bounding box center [180, 129] width 92 height 8
click at [429, 232] on textarea at bounding box center [366, 236] width 251 height 28
paste textarea "[STREET_ADDRESS][PERSON_NAME]"
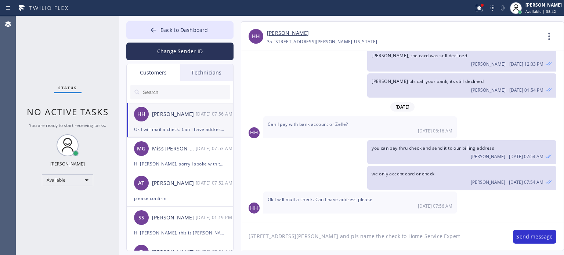
type textarea "[STREET_ADDRESS][PERSON_NAME] and pls name the check to Home Service Experts"
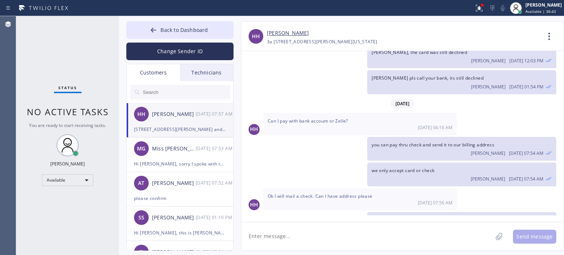
scroll to position [153, 0]
